Goal: Information Seeking & Learning: Learn about a topic

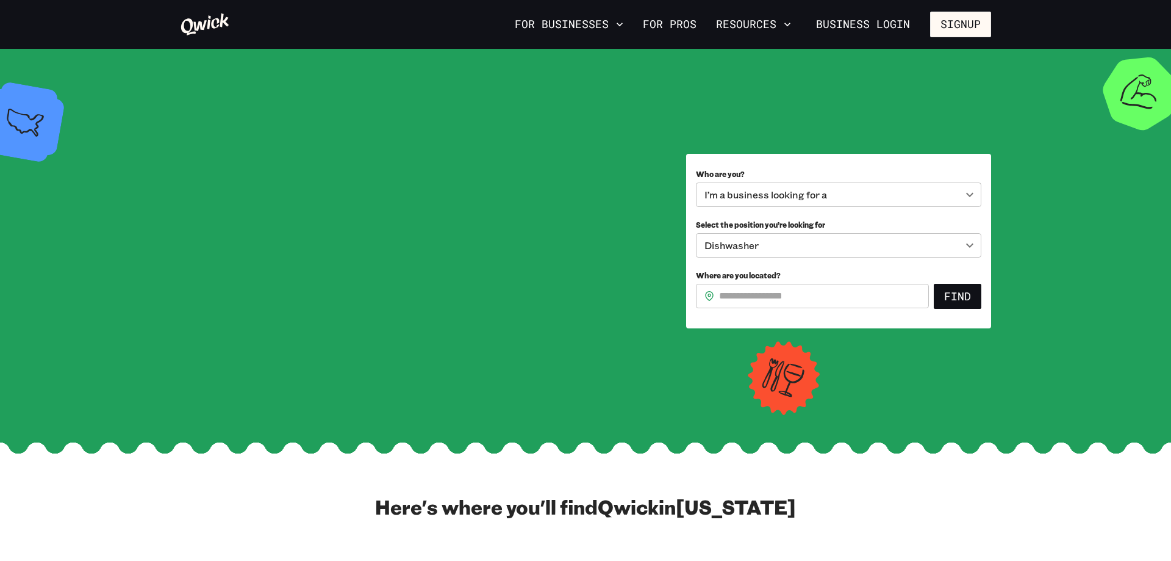
click at [808, 196] on div "I’m a business looking for a" at bounding box center [839, 194] width 286 height 24
click at [807, 198] on div "I’m a business looking for a" at bounding box center [839, 194] width 286 height 24
click at [694, 29] on link "For Pros" at bounding box center [669, 24] width 63 height 21
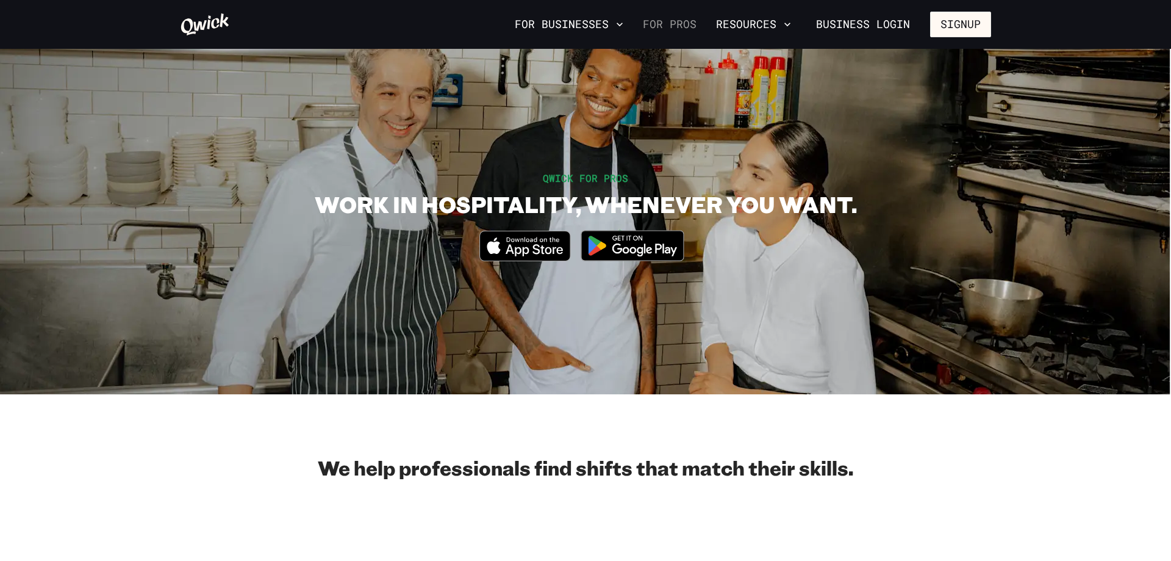
click at [674, 22] on link "For Pros" at bounding box center [669, 24] width 63 height 21
click at [627, 256] on img at bounding box center [633, 246] width 118 height 46
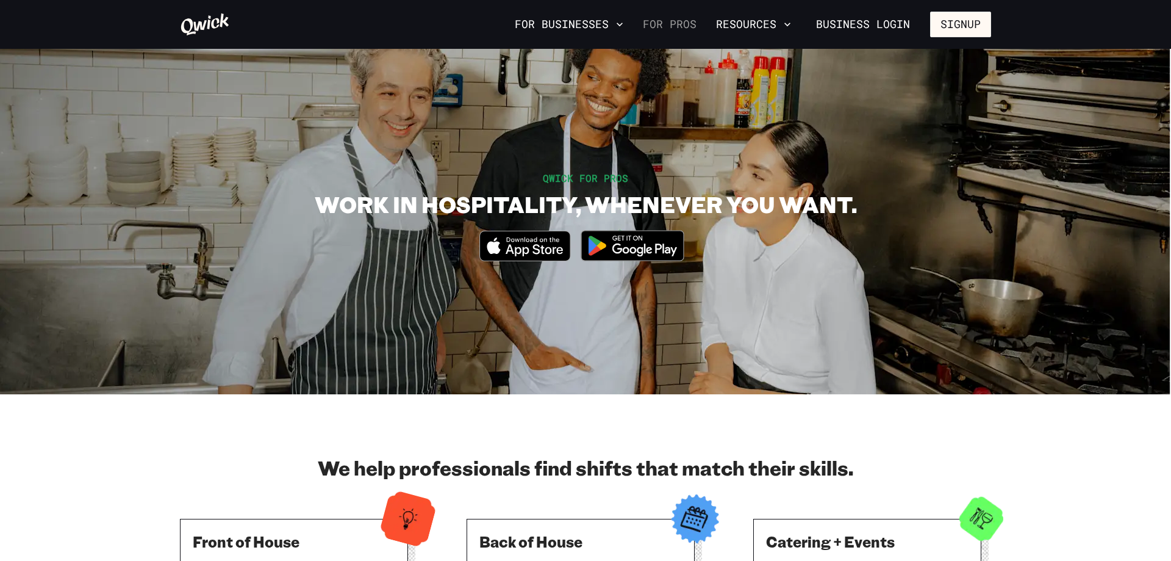
click at [655, 26] on link "For Pros" at bounding box center [669, 24] width 63 height 21
click at [625, 254] on img at bounding box center [633, 246] width 118 height 46
